Goal: Obtain resource: Download file/media

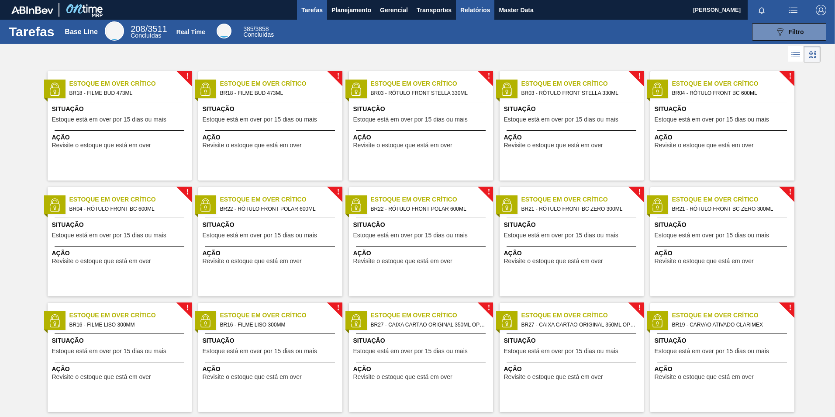
click at [469, 13] on span "Relatórios" at bounding box center [475, 10] width 30 height 10
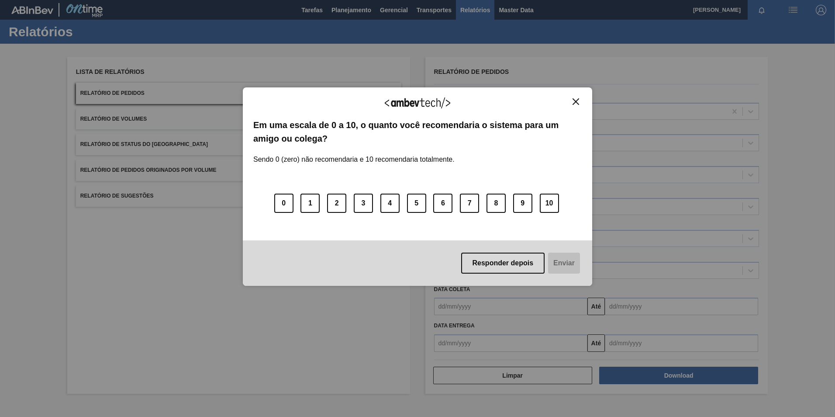
click at [578, 103] on img "Close" at bounding box center [575, 101] width 7 height 7
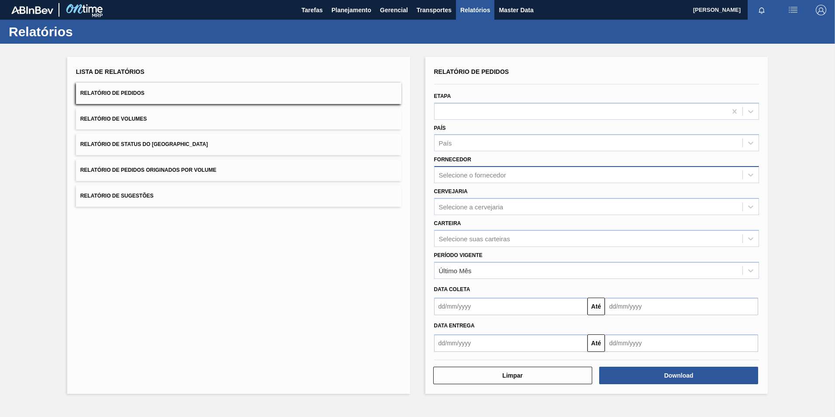
click at [481, 174] on div "Selecione o fornecedor" at bounding box center [472, 174] width 67 height 7
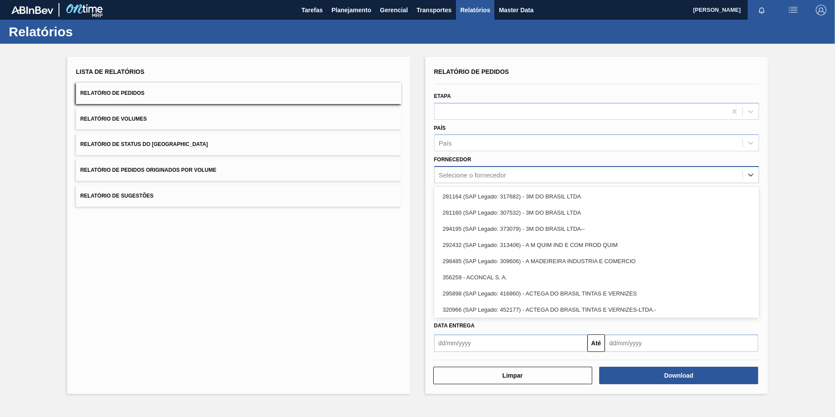
paste input "295201"
type input "295201"
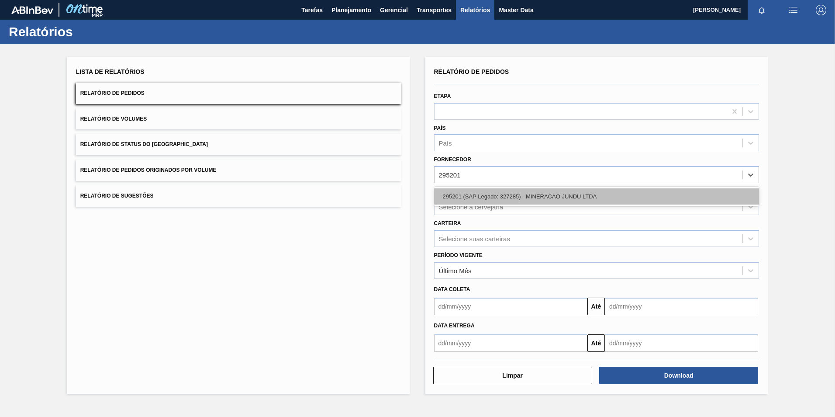
click at [487, 197] on div "295201 (SAP Legado: 327285) - MINERACAO JUNDU LTDA" at bounding box center [596, 196] width 325 height 16
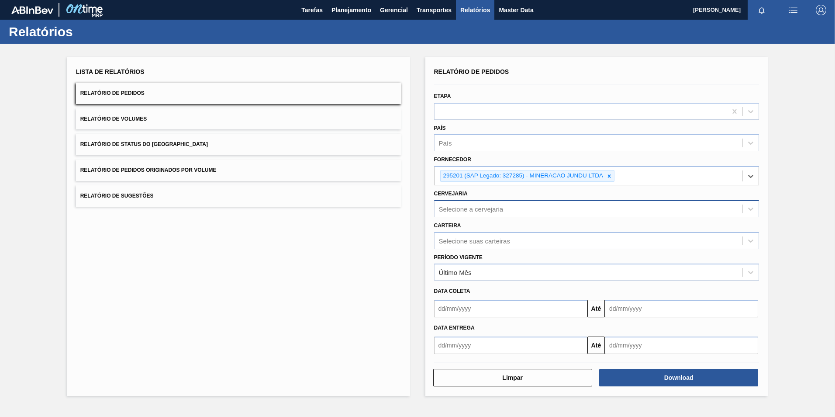
click at [474, 203] on div "Selecione a cervejaria" at bounding box center [588, 208] width 308 height 13
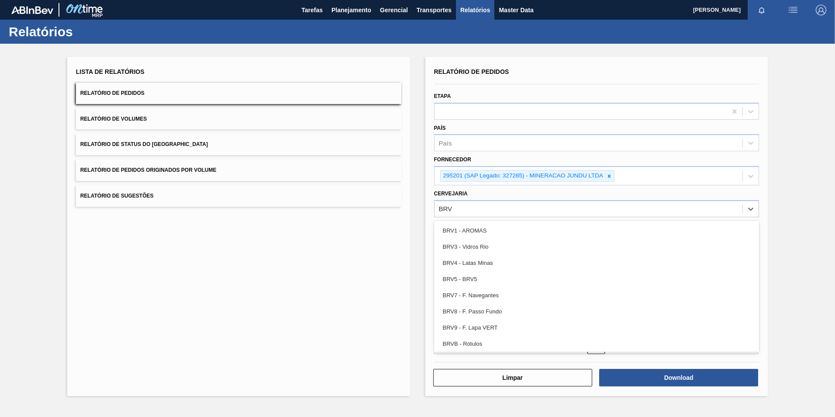
type input "BRV3"
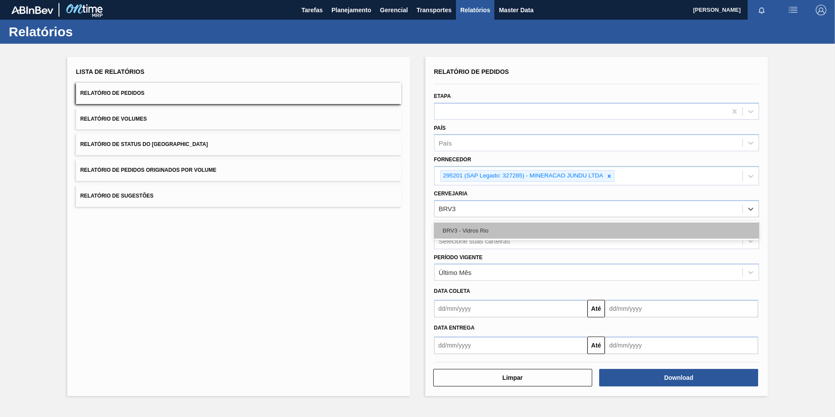
click at [462, 226] on div "BRV3 - Vidros Rio" at bounding box center [596, 230] width 325 height 16
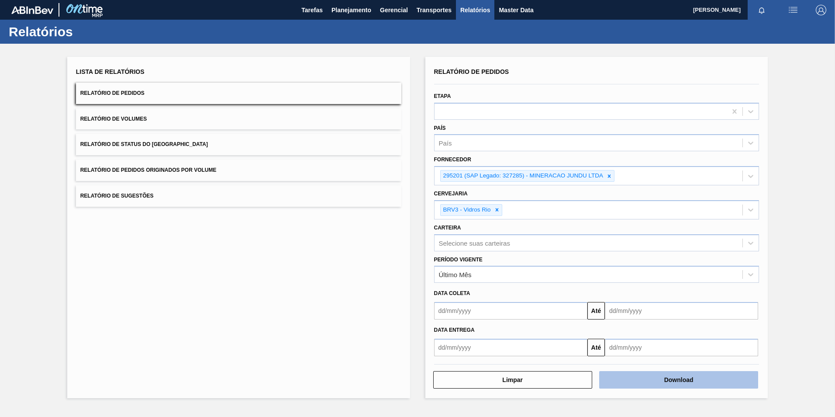
click at [642, 384] on button "Download" at bounding box center [678, 379] width 159 height 17
